Goal: Task Accomplishment & Management: Manage account settings

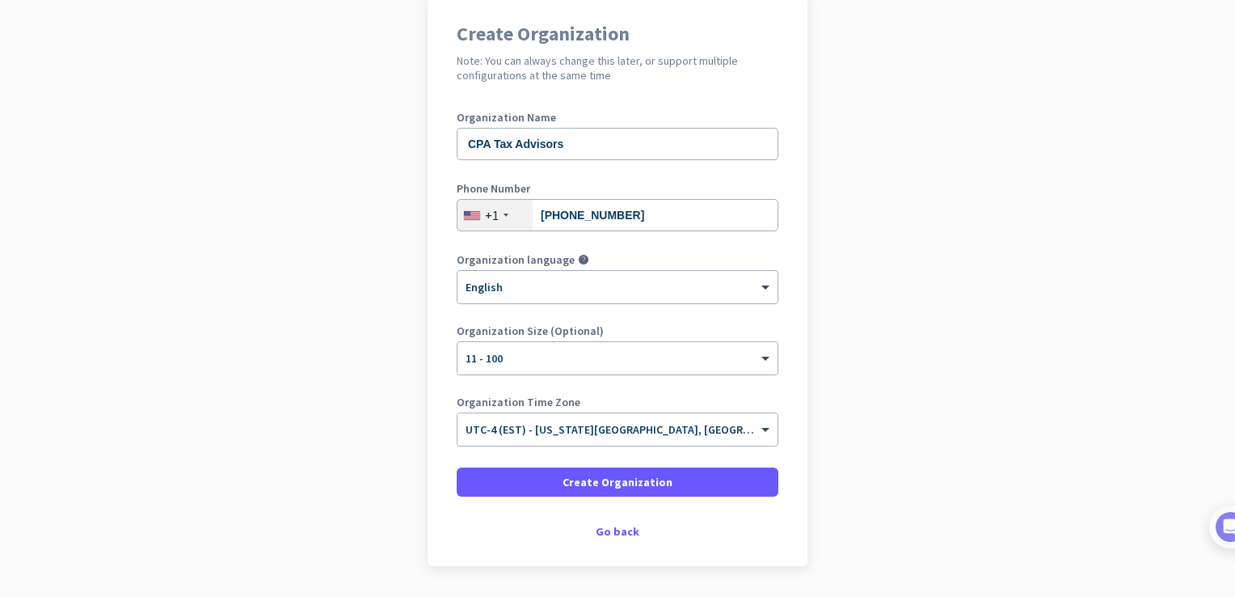
scroll to position [139, 0]
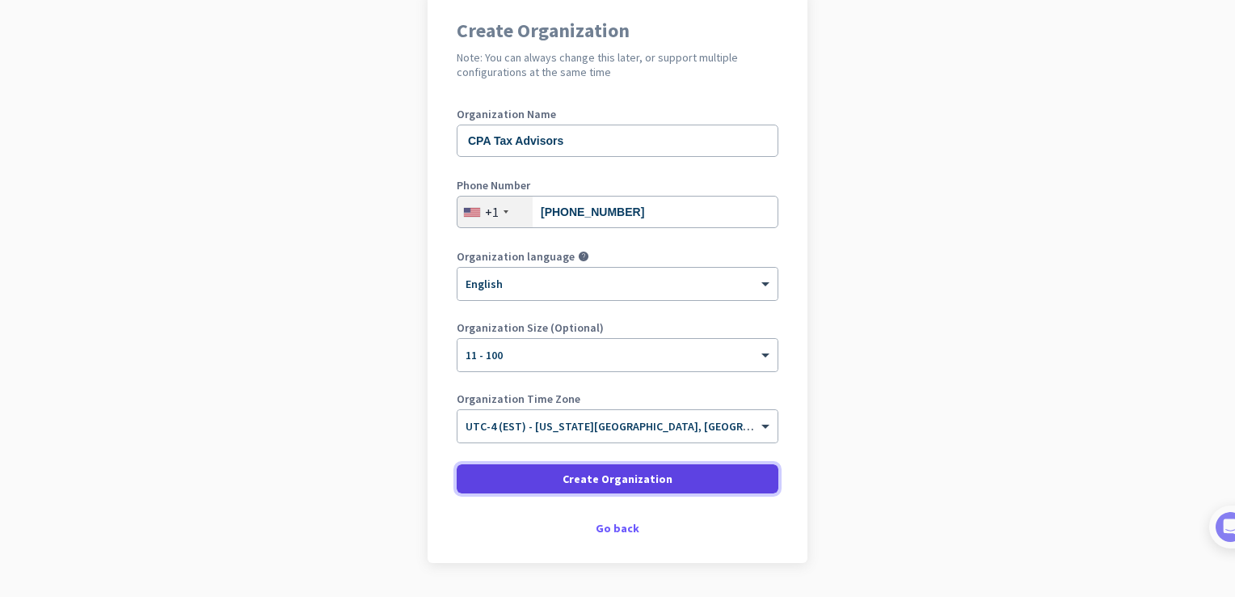
click at [534, 476] on span at bounding box center [618, 478] width 322 height 39
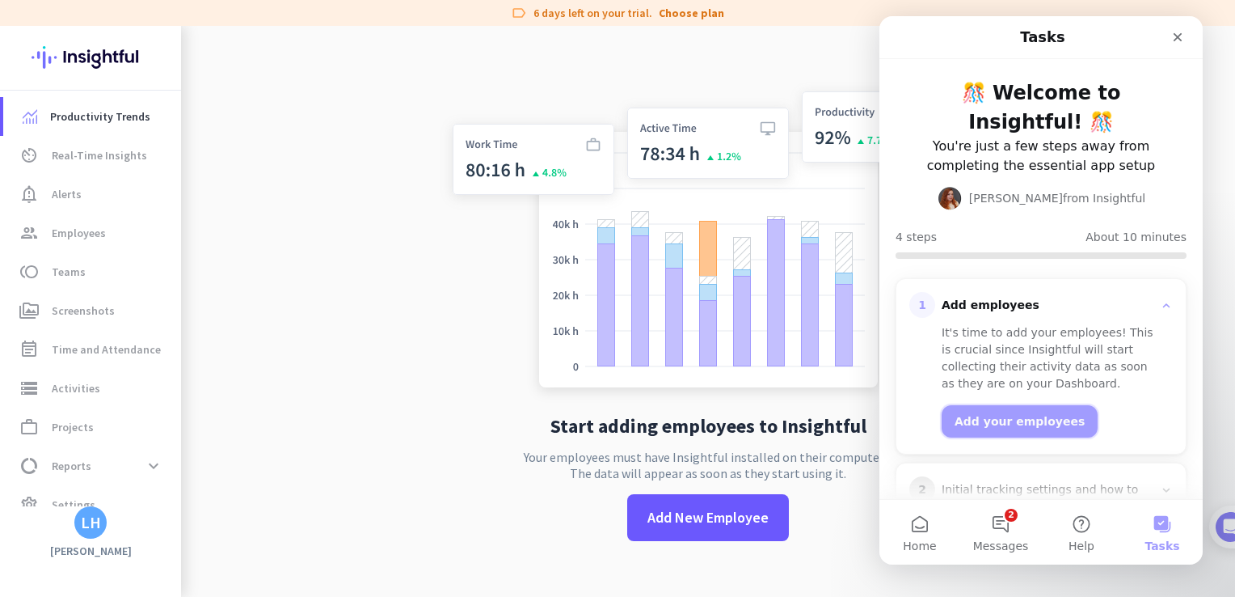
click at [1048, 418] on button "Add your employees" at bounding box center [1020, 421] width 156 height 32
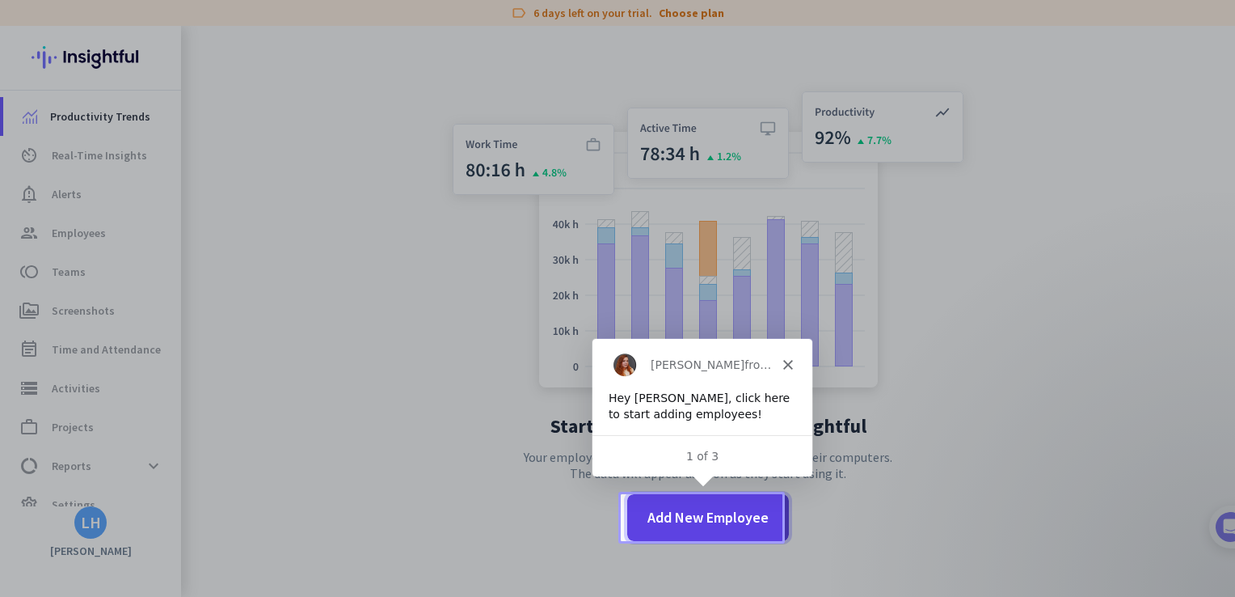
click at [715, 521] on span "Add New Employee" at bounding box center [707, 517] width 121 height 21
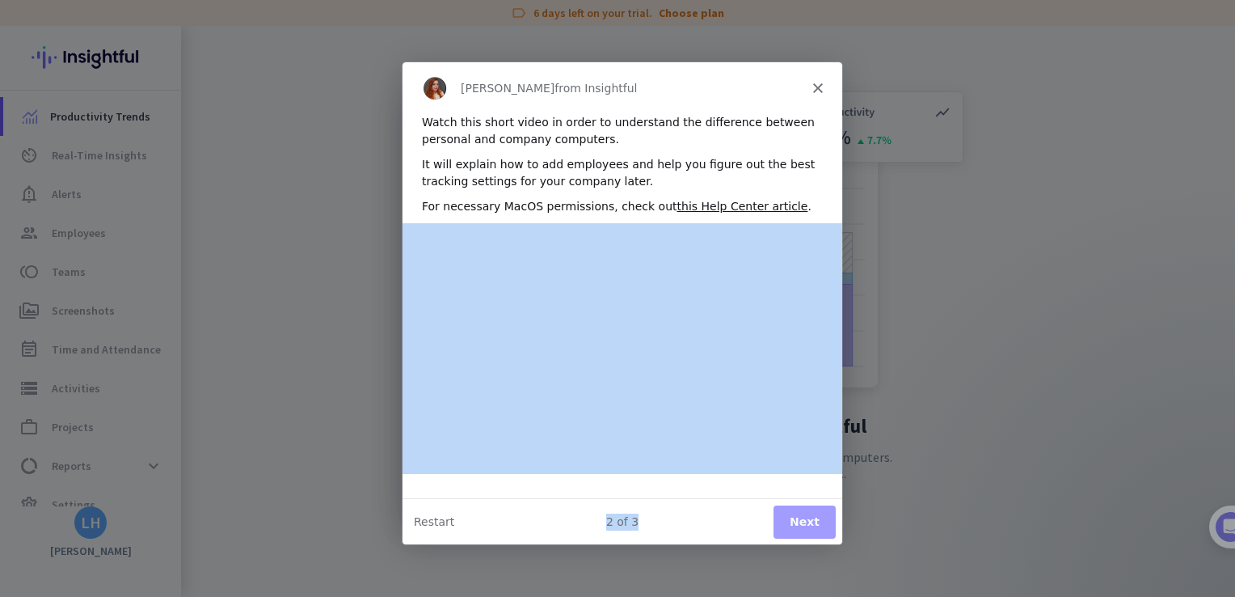
drag, startPoint x: 1116, startPoint y: 581, endPoint x: 834, endPoint y: 386, distance: 342.8
click at [834, 386] on div "[PERSON_NAME] from Insightful Watch this short video in order to understand the…" at bounding box center [622, 302] width 440 height 483
click at [812, 517] on button "Next" at bounding box center [804, 520] width 62 height 33
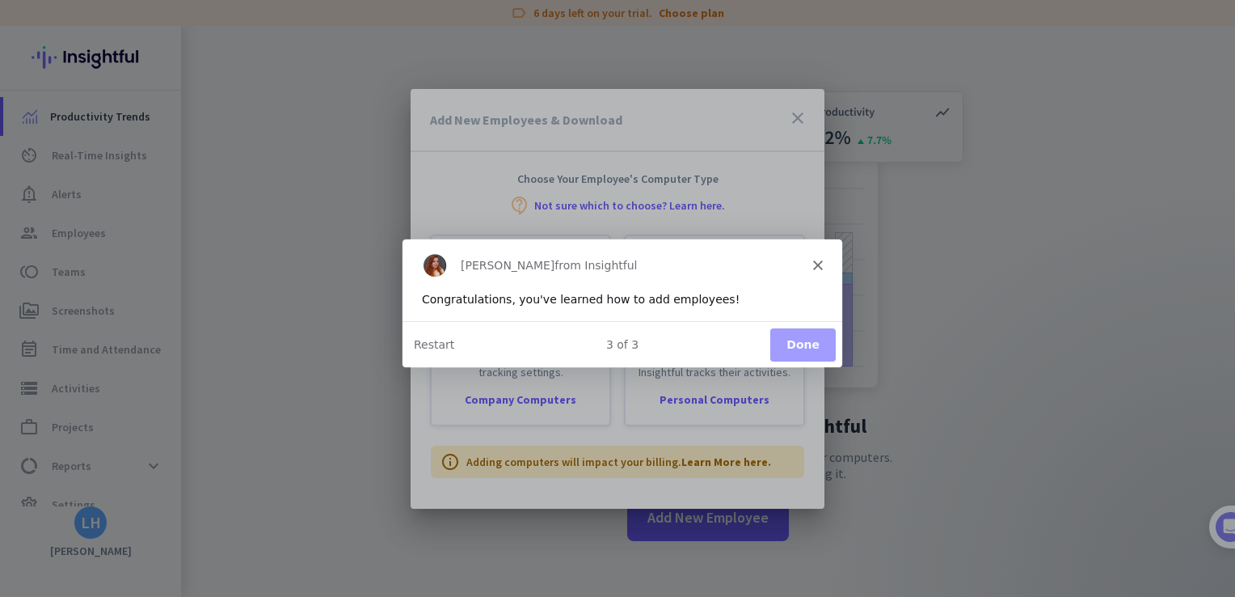
click at [813, 347] on button "Done" at bounding box center [802, 343] width 65 height 33
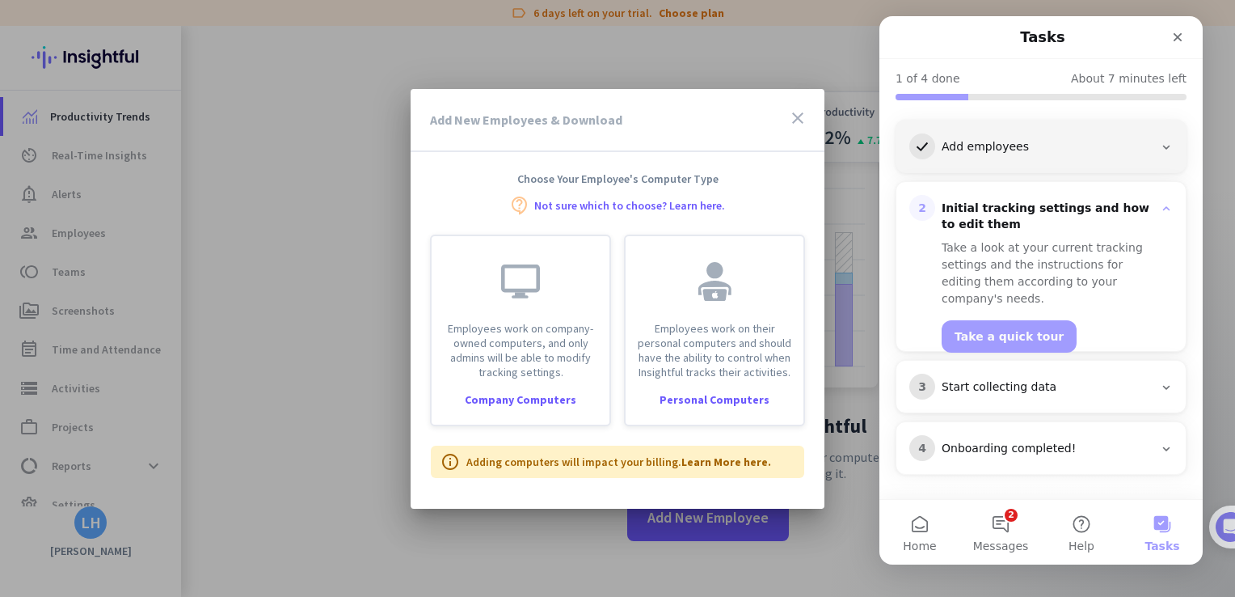
scroll to position [156, 0]
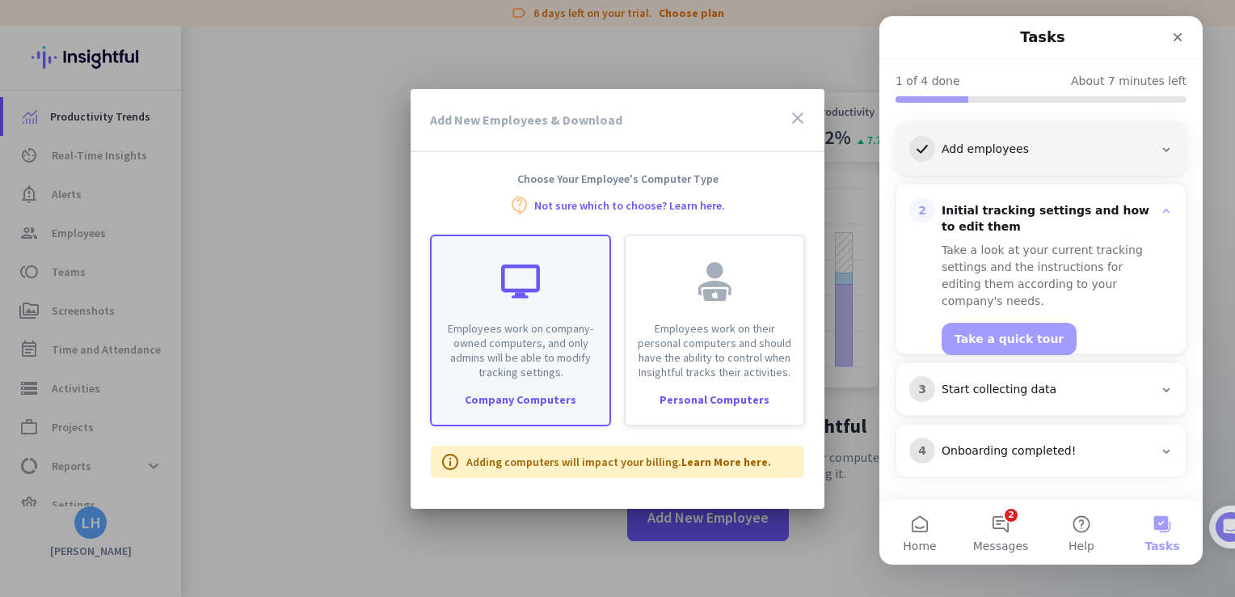
click at [514, 376] on p "Employees work on company-owned computers, and only admins will be able to modi…" at bounding box center [520, 350] width 158 height 58
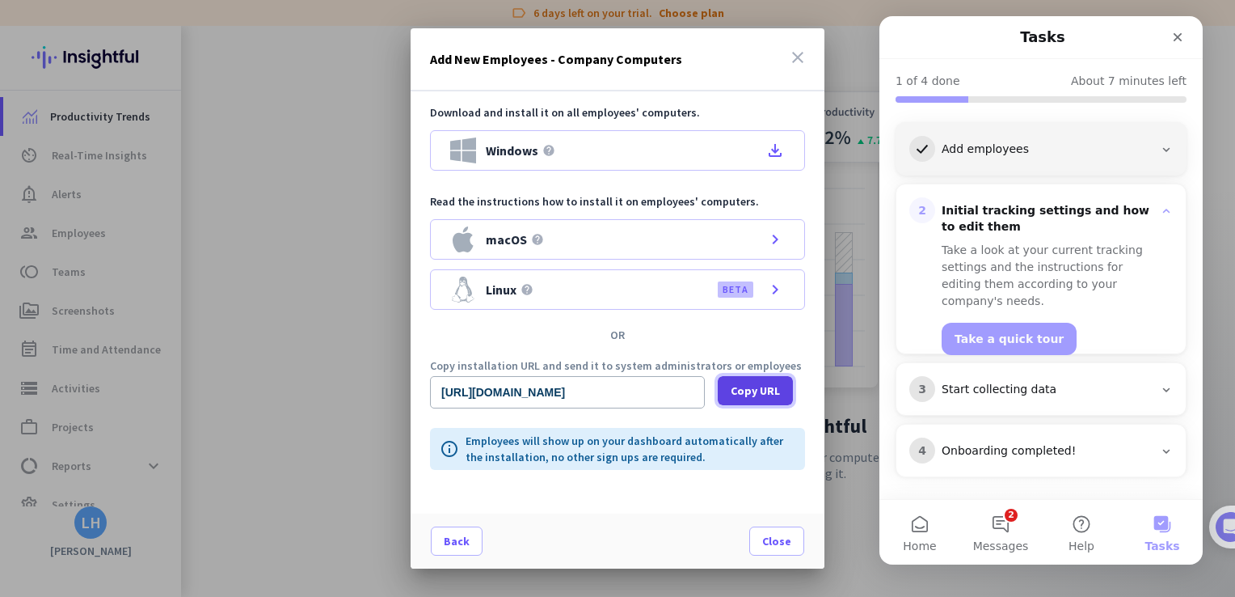
click at [735, 393] on span "Copy URL" at bounding box center [755, 390] width 49 height 16
click at [1160, 151] on icon "Intercom messenger" at bounding box center [1166, 149] width 13 height 13
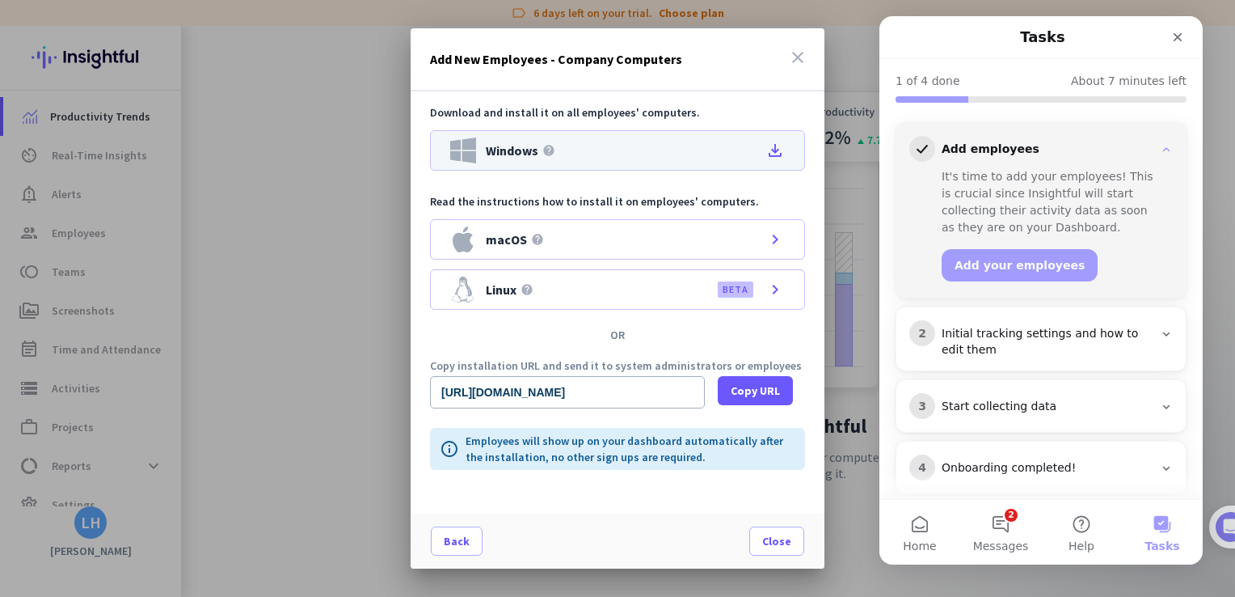
click at [771, 150] on icon "file_download" at bounding box center [774, 150] width 19 height 19
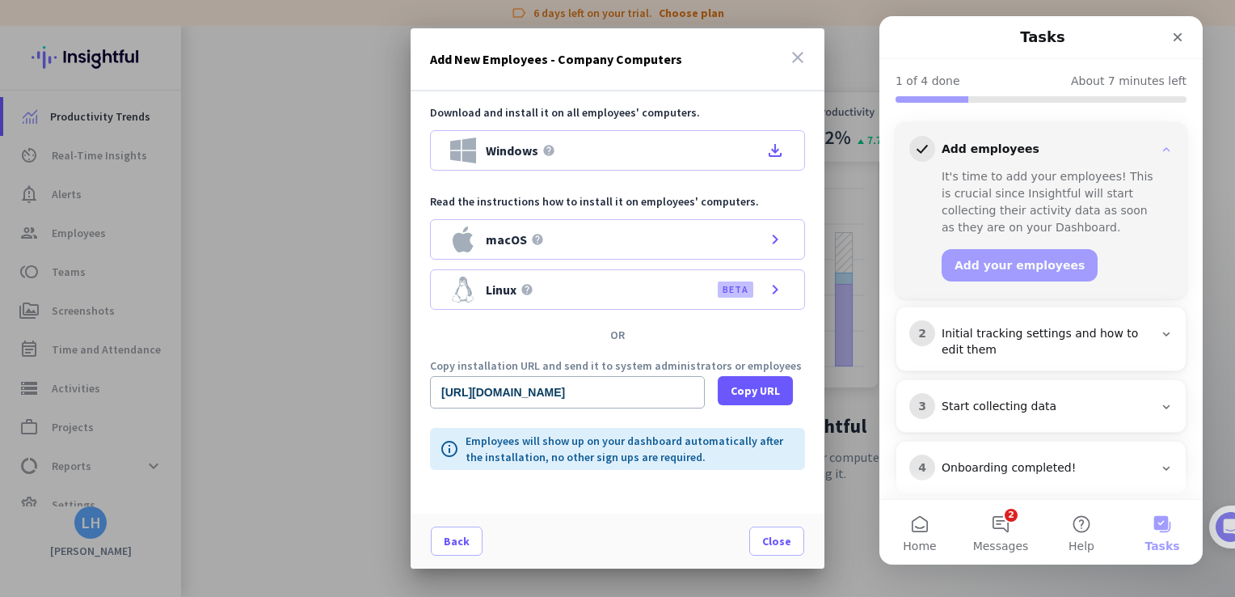
click at [829, 14] on div at bounding box center [617, 298] width 1235 height 597
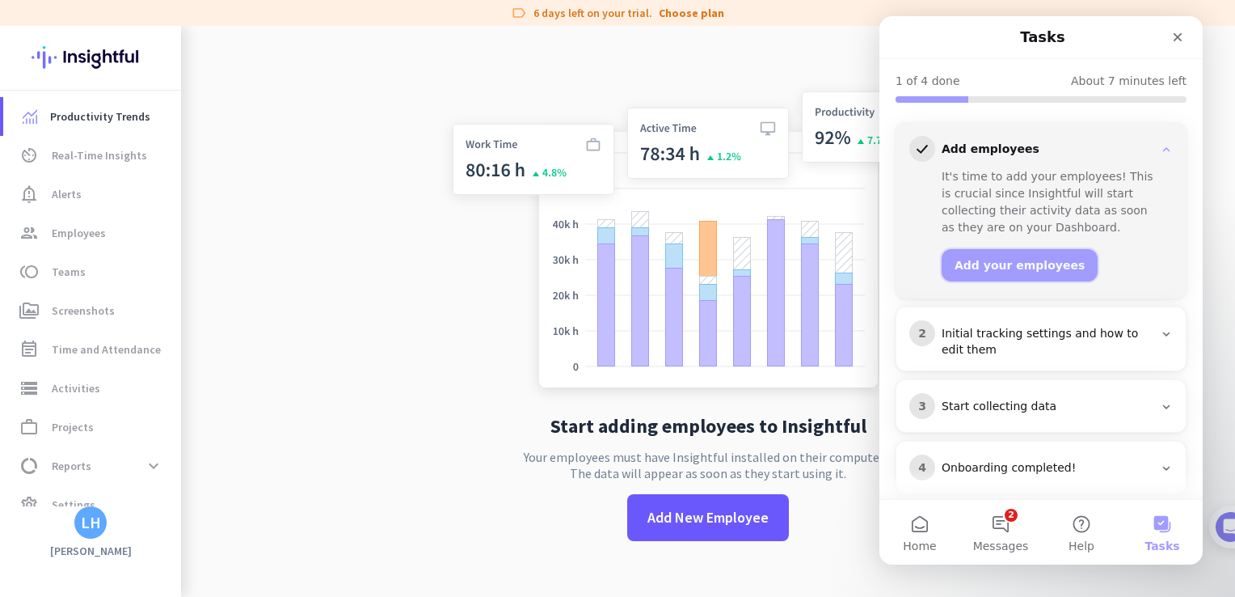
click at [986, 262] on button "Add your employees" at bounding box center [1020, 265] width 156 height 32
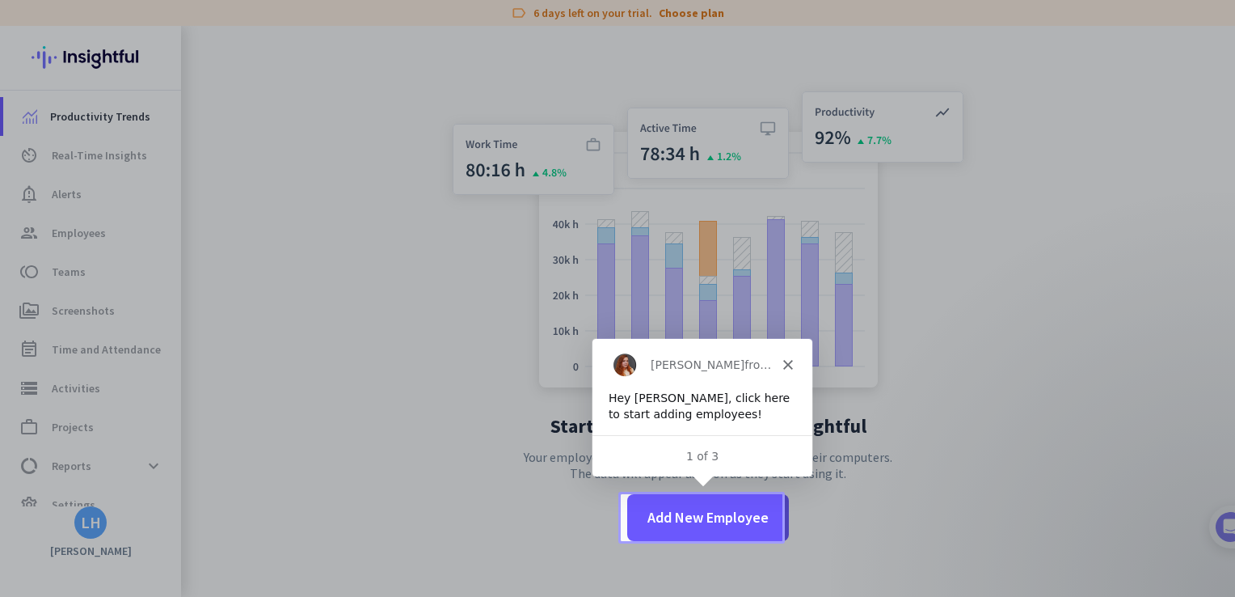
scroll to position [0, 0]
click at [689, 513] on span "Add New Employee" at bounding box center [707, 517] width 121 height 21
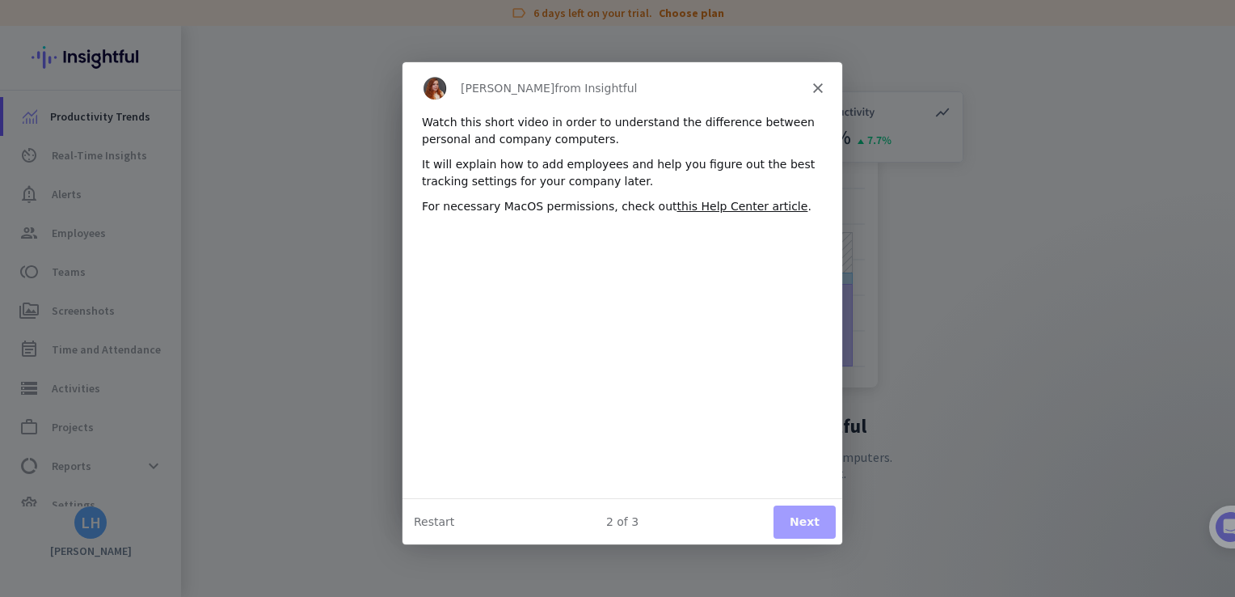
click at [807, 525] on button "Next" at bounding box center [804, 520] width 62 height 33
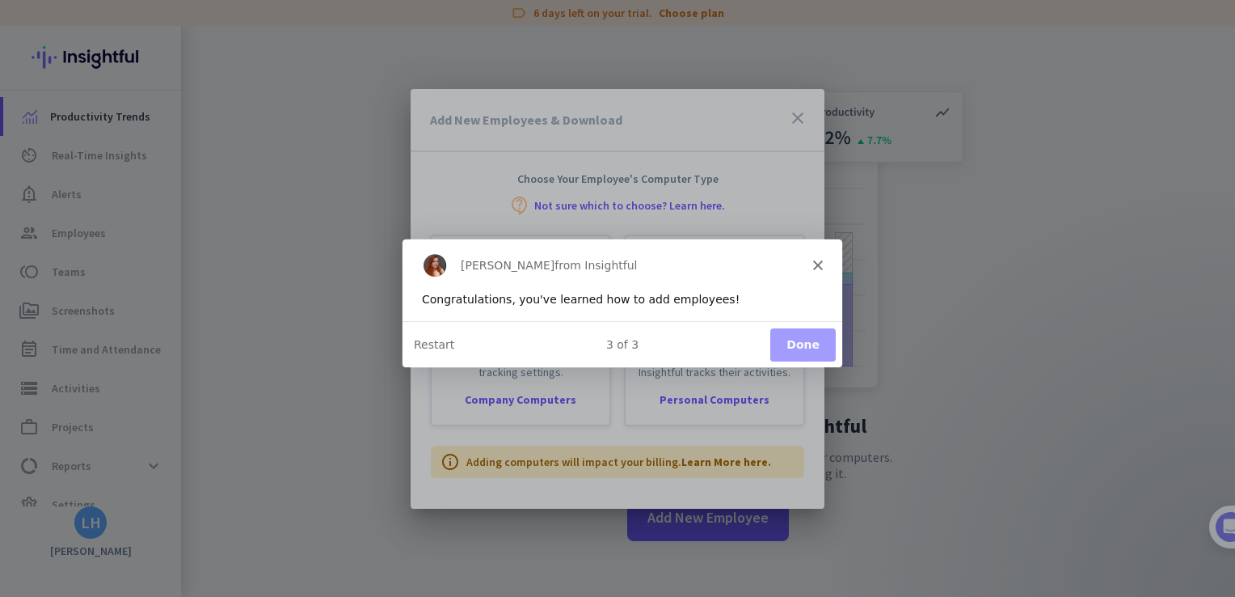
click at [815, 260] on polygon "Close" at bounding box center [817, 264] width 10 height 10
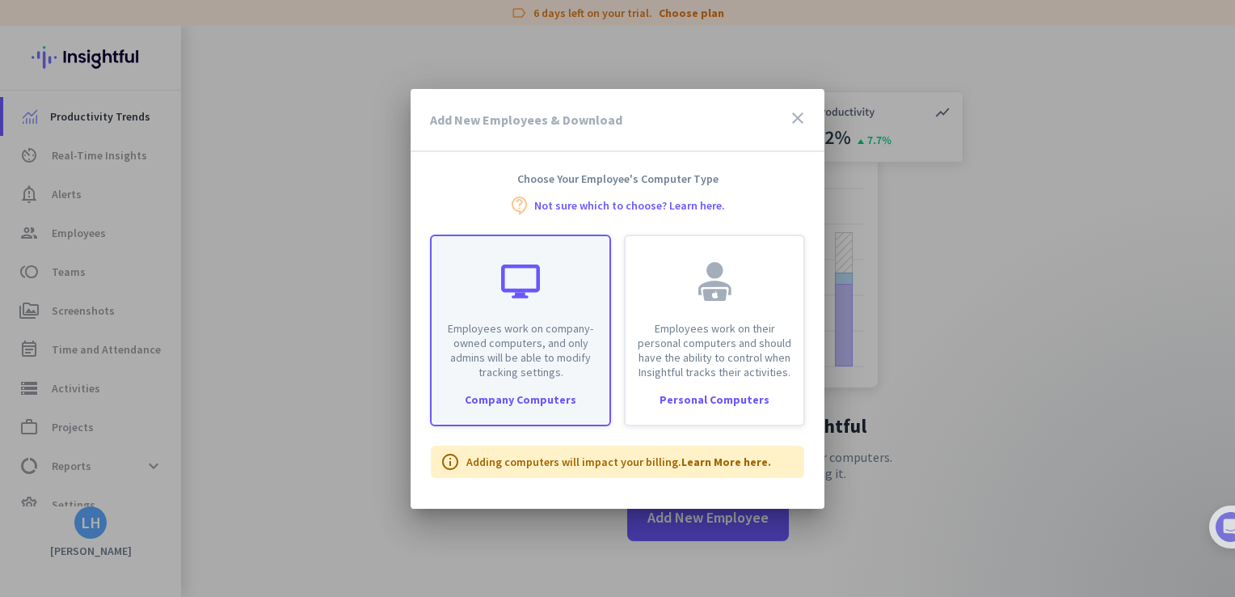
click at [527, 398] on div "Company Computers" at bounding box center [521, 399] width 178 height 11
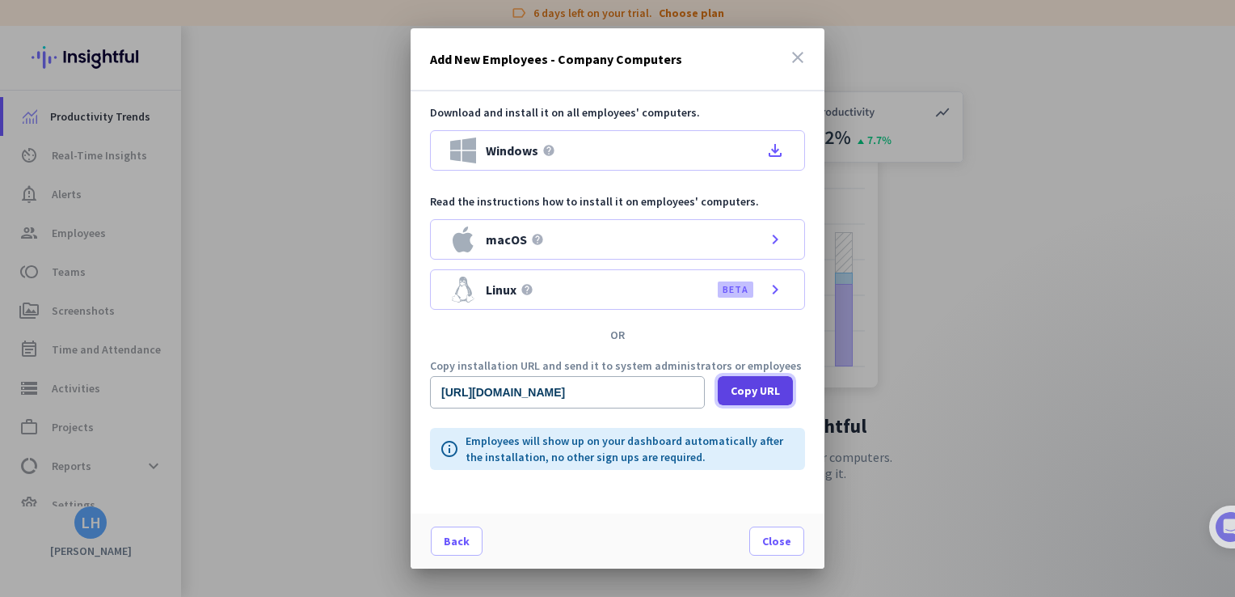
click at [754, 390] on span "Copy URL" at bounding box center [755, 390] width 49 height 16
click at [786, 546] on span "Close" at bounding box center [776, 541] width 29 height 16
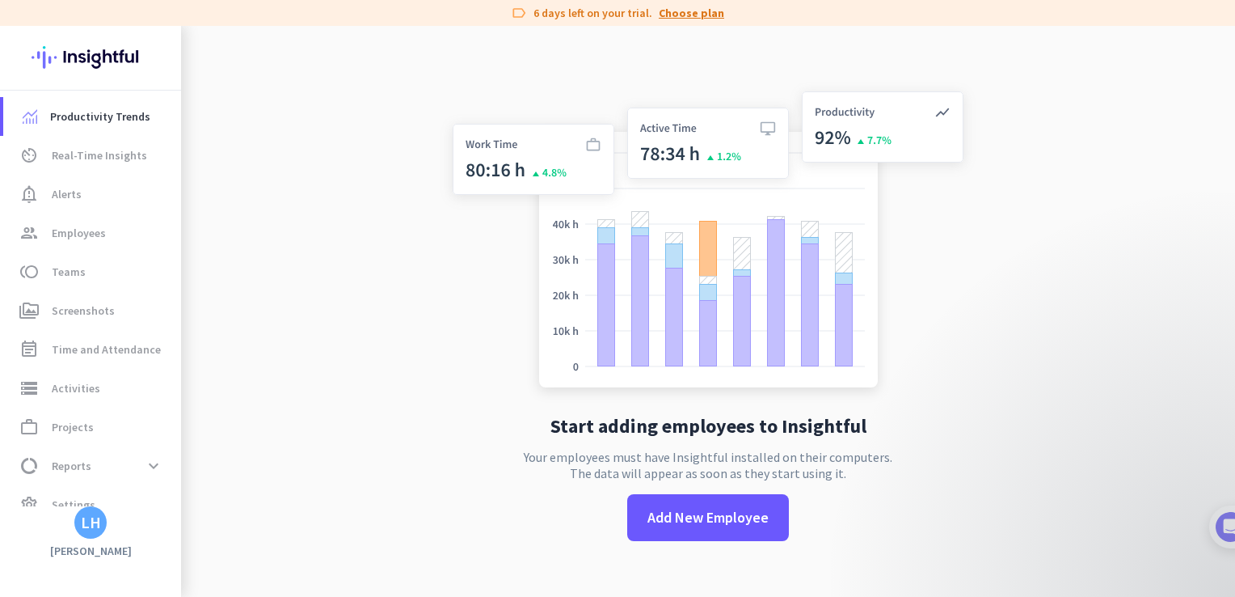
click at [697, 8] on link "Choose plan" at bounding box center [691, 13] width 65 height 16
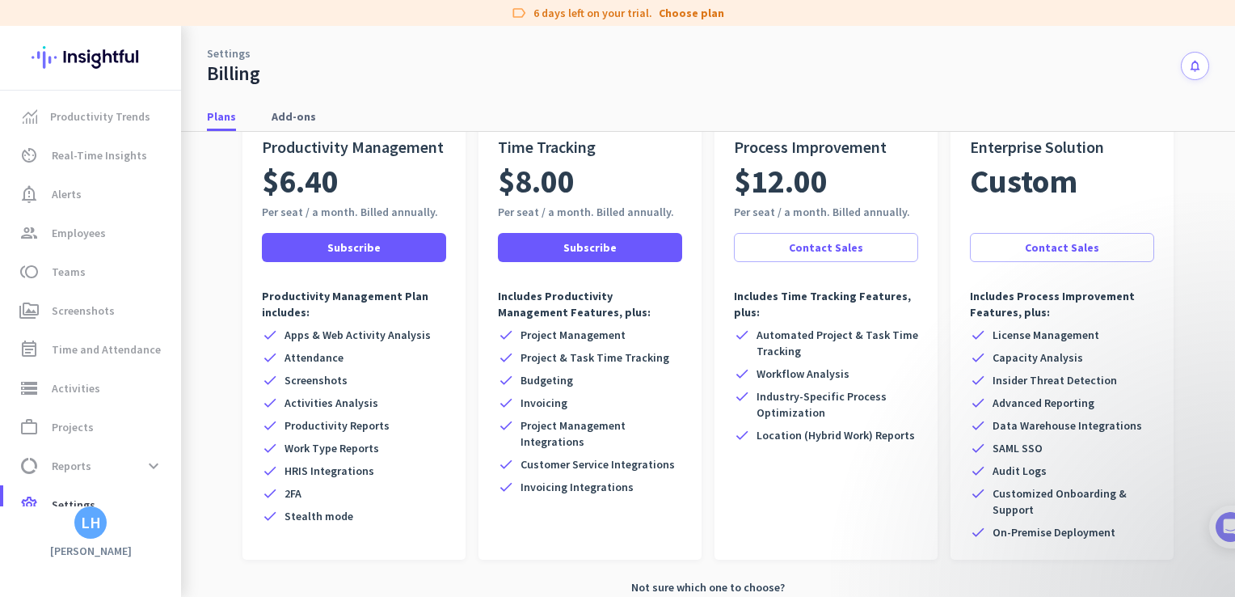
scroll to position [143, 0]
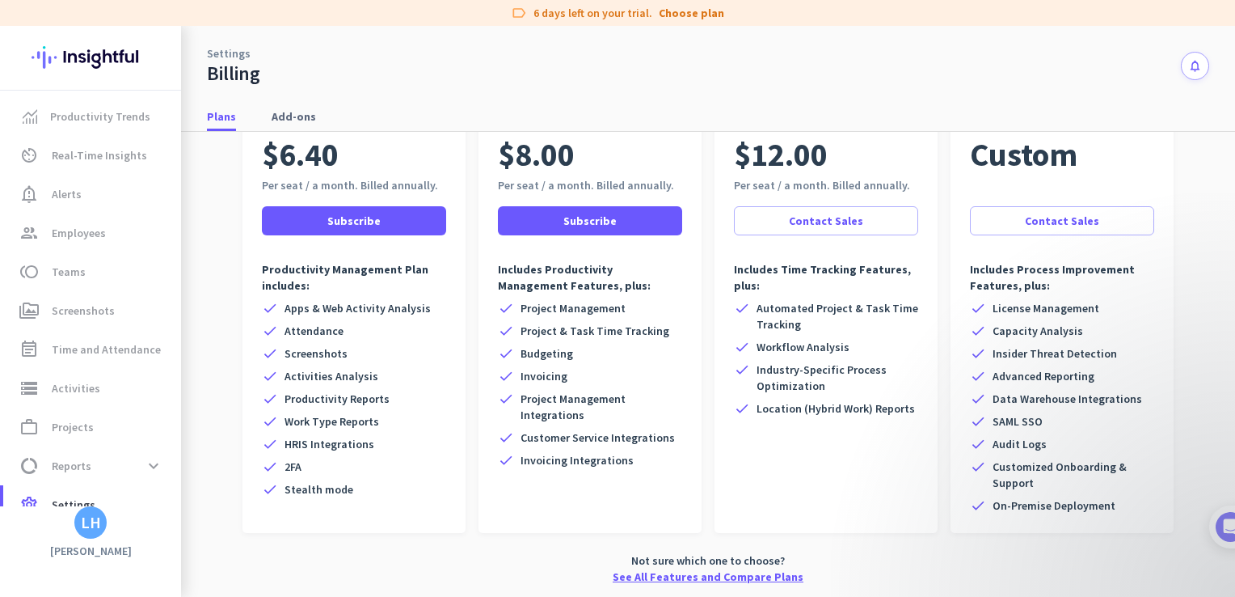
click at [758, 574] on link "See All Features and Compare Plans" at bounding box center [708, 576] width 191 height 16
drag, startPoint x: 1222, startPoint y: 174, endPoint x: 1225, endPoint y: 120, distance: 53.4
click at [1225, 120] on div "Settings Billing notifications Plans Add-ons info Learn more about how Insightf…" at bounding box center [708, 311] width 1054 height 571
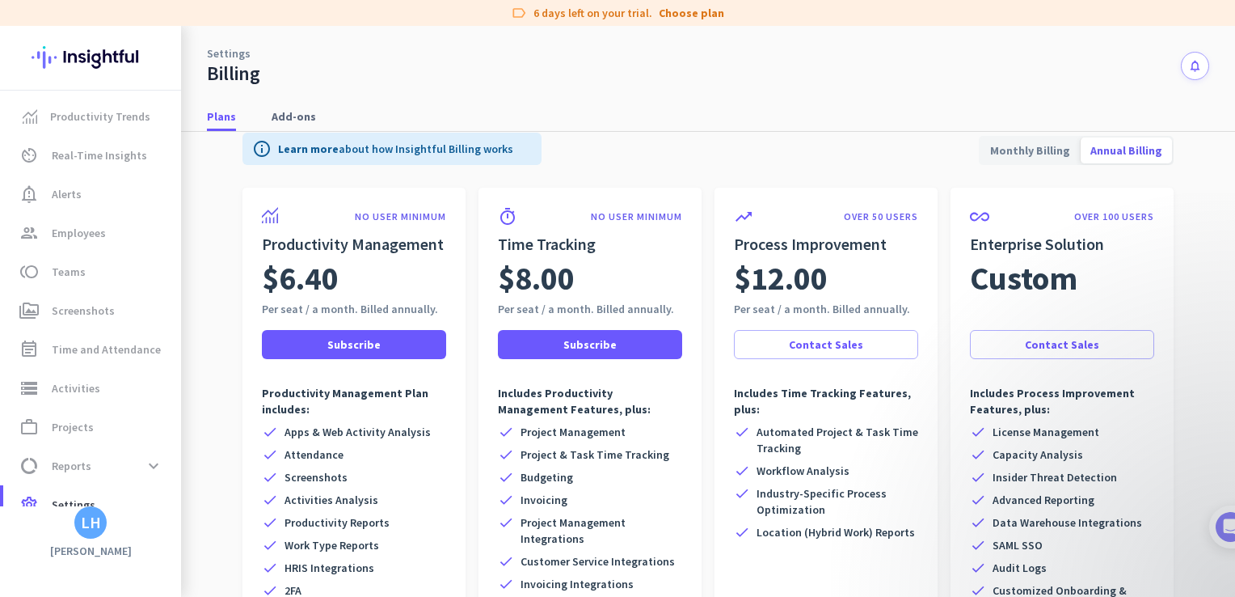
scroll to position [0, 0]
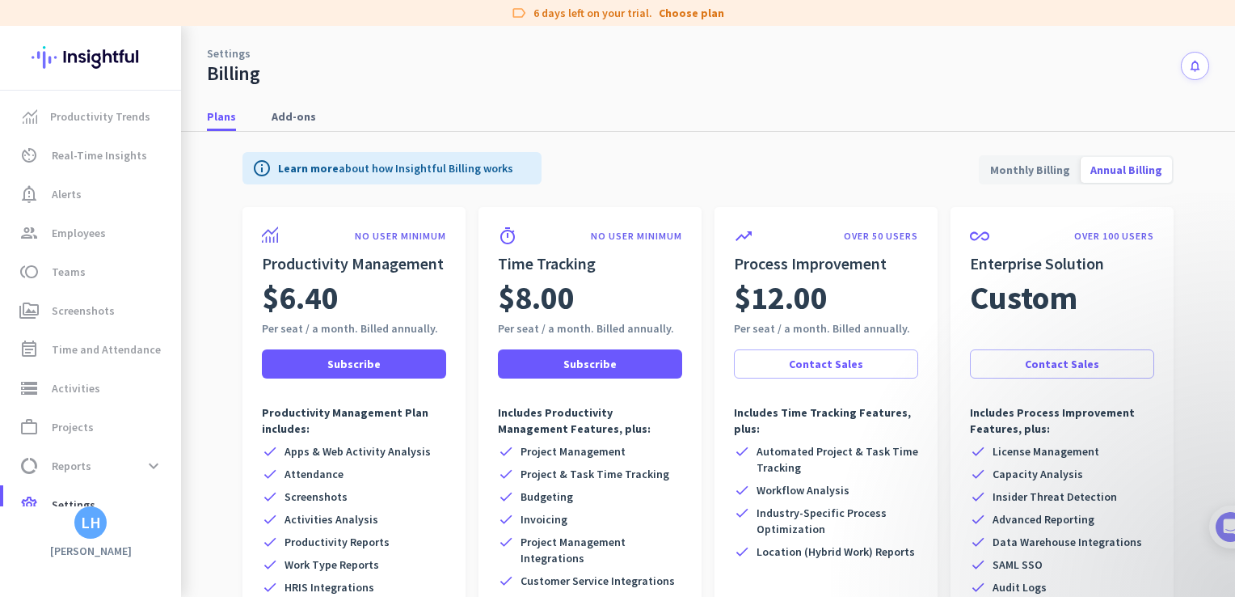
click at [430, 167] on p "Learn more about how Insightful Billing works" at bounding box center [395, 168] width 235 height 16
click at [306, 167] on link "Learn more" at bounding box center [308, 168] width 61 height 15
